Goal: Find specific page/section: Find specific page/section

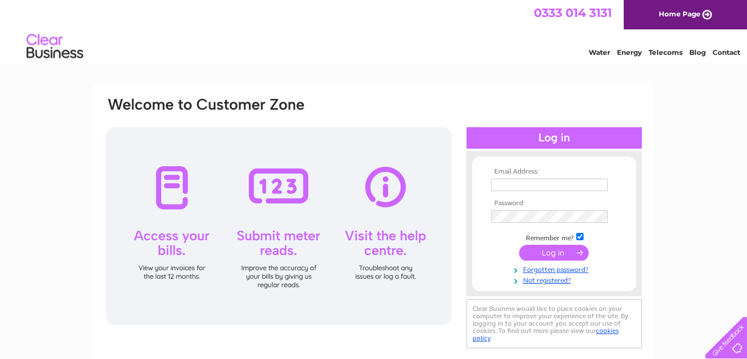
type input "phil.thebutcher@sky.com"
click at [563, 249] on input "submit" at bounding box center [554, 253] width 70 height 16
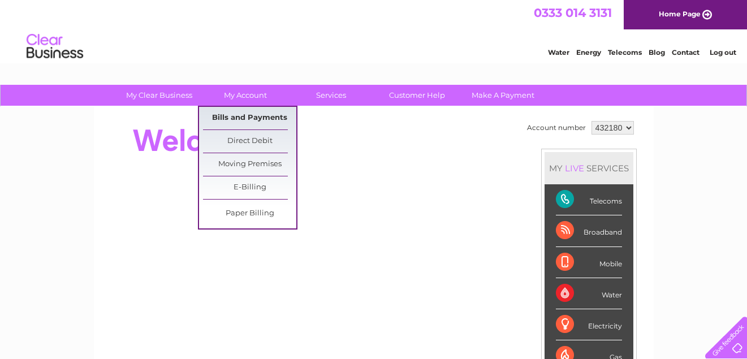
click at [232, 114] on link "Bills and Payments" at bounding box center [249, 118] width 93 height 23
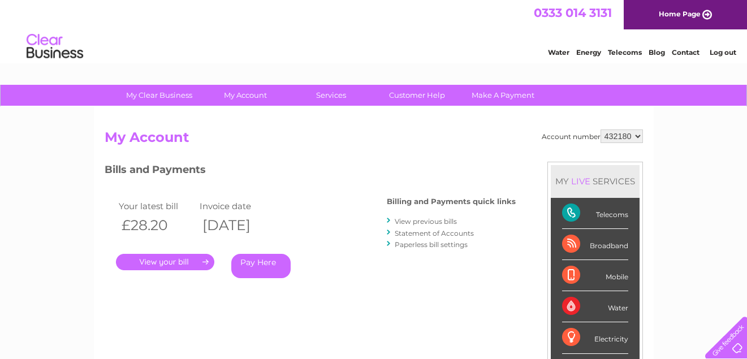
click at [165, 260] on link "." at bounding box center [165, 262] width 98 height 16
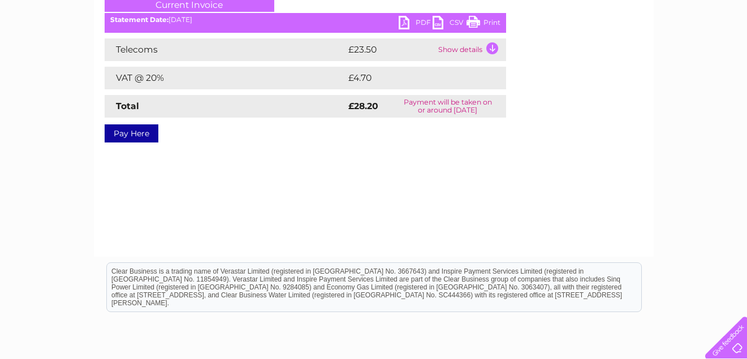
scroll to position [40, 0]
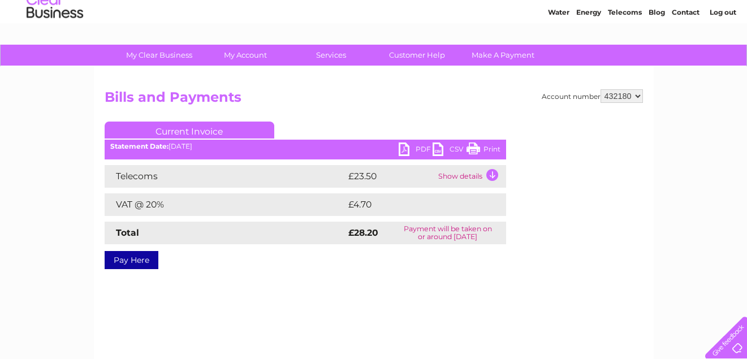
click at [475, 148] on link "Print" at bounding box center [484, 151] width 34 height 16
